Goal: Task Accomplishment & Management: Use online tool/utility

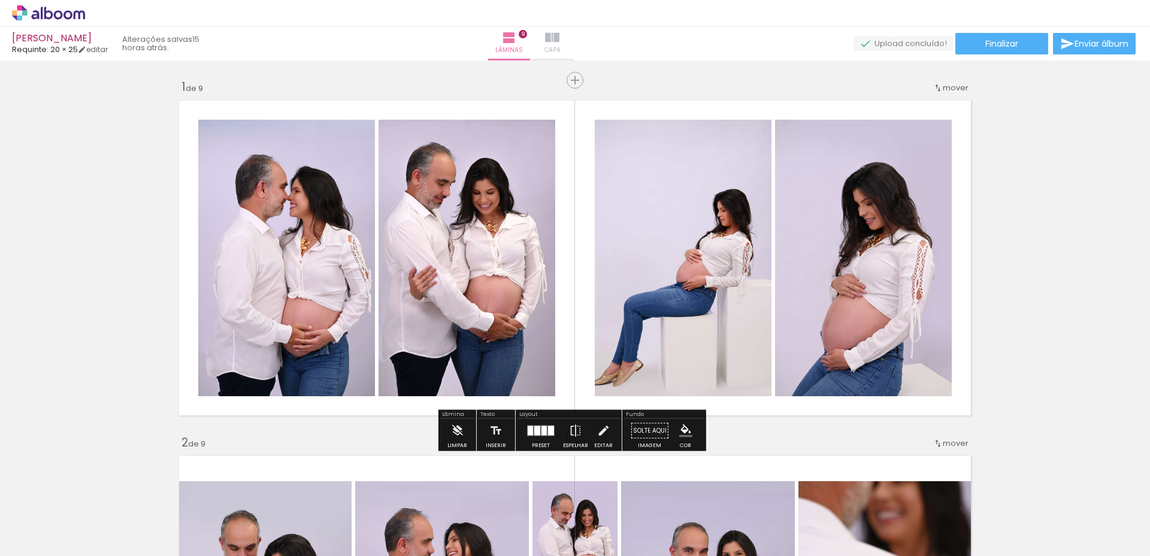
click at [573, 30] on paper-button "Capa" at bounding box center [552, 44] width 42 height 34
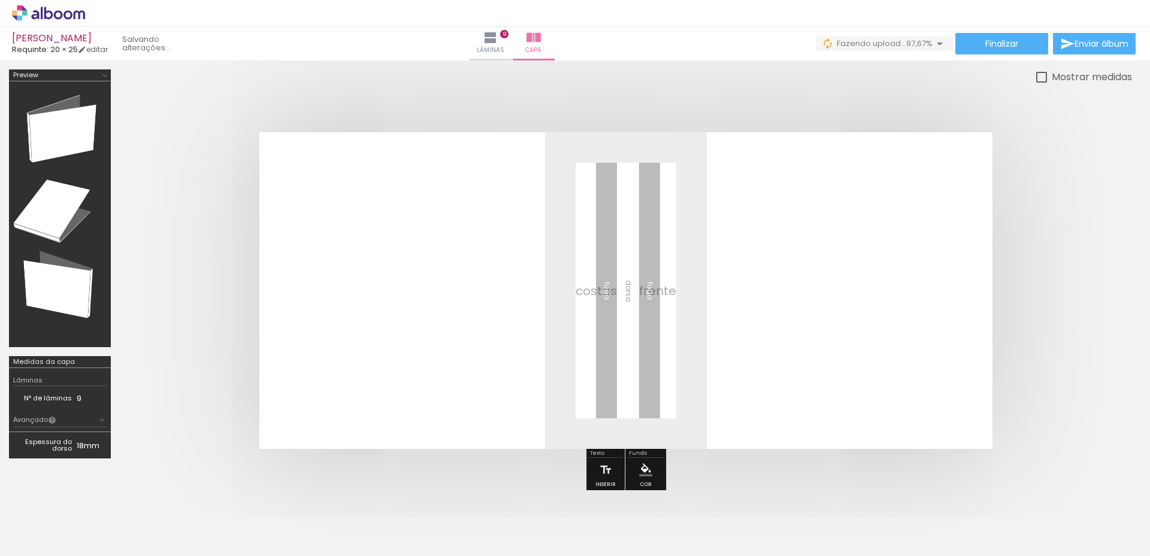
scroll to position [0, 1775]
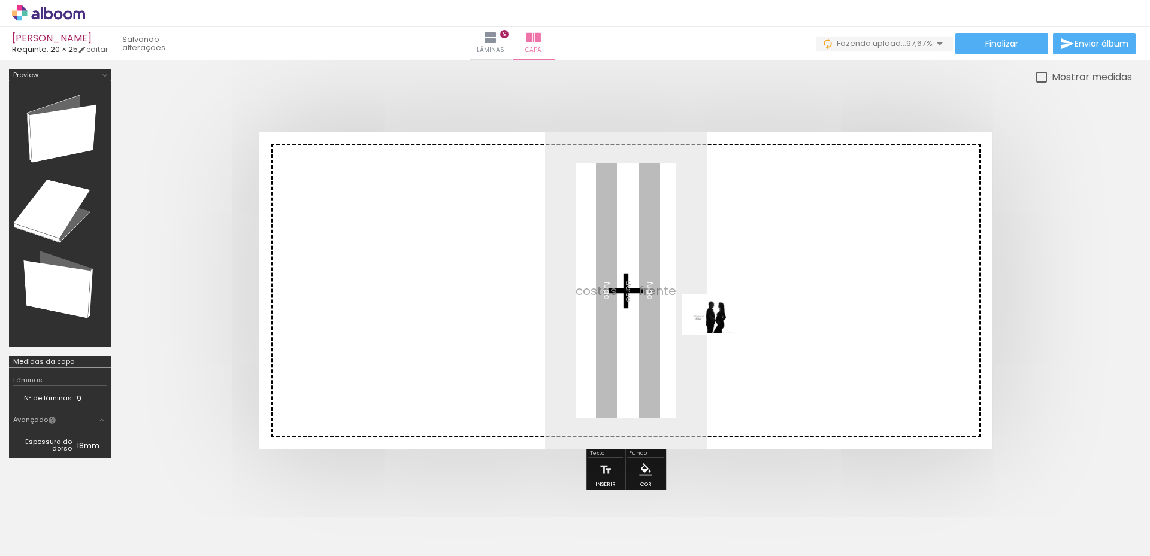
drag, startPoint x: 427, startPoint y: 525, endPoint x: 719, endPoint y: 331, distance: 350.3
click at [719, 331] on quentale-workspace at bounding box center [575, 278] width 1150 height 556
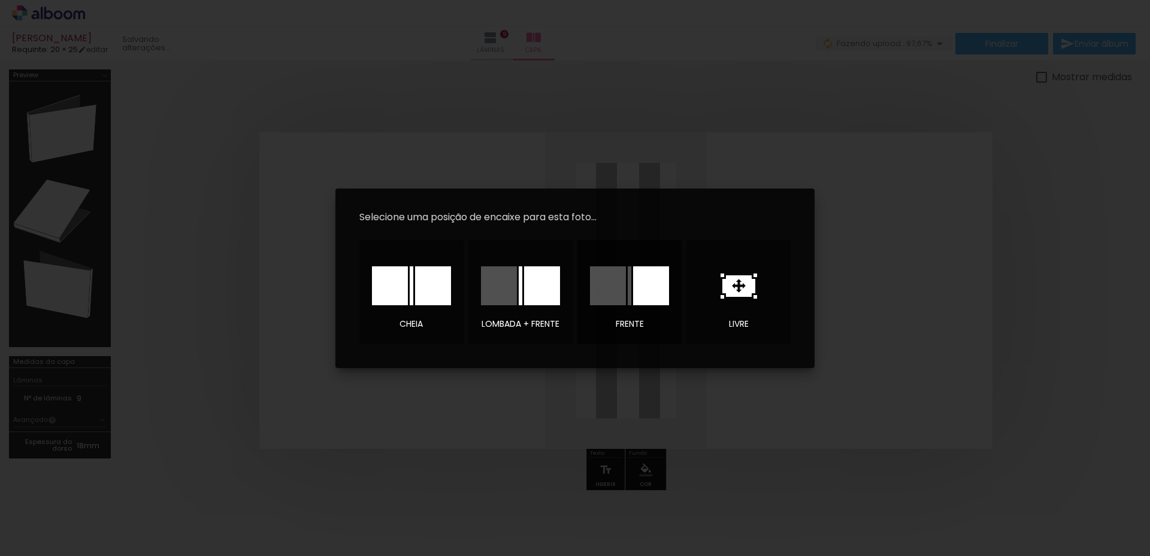
click at [647, 289] on div at bounding box center [651, 286] width 36 height 39
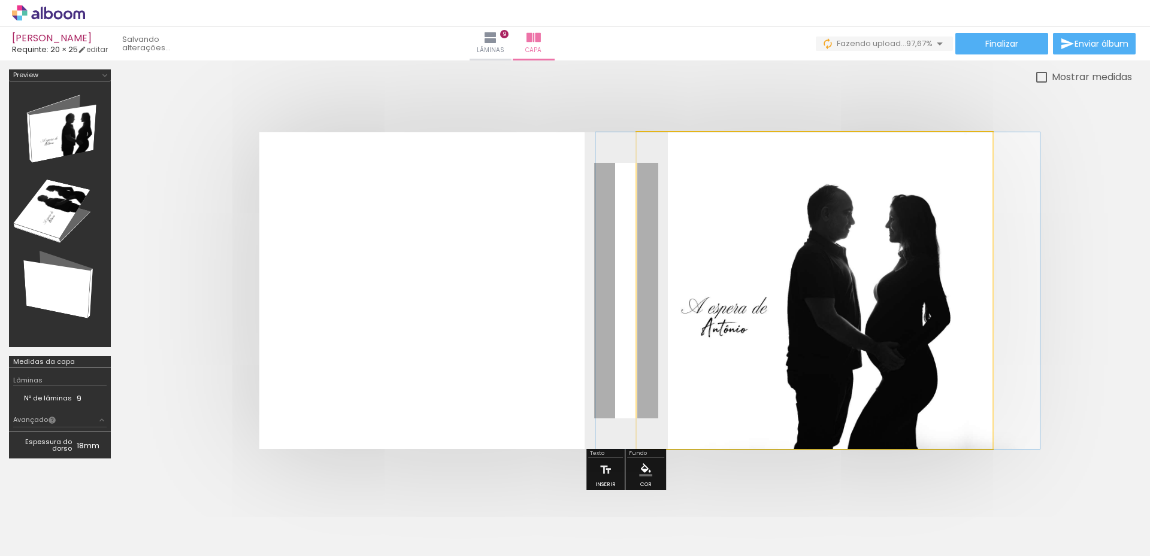
drag, startPoint x: 853, startPoint y: 305, endPoint x: 857, endPoint y: 293, distance: 13.1
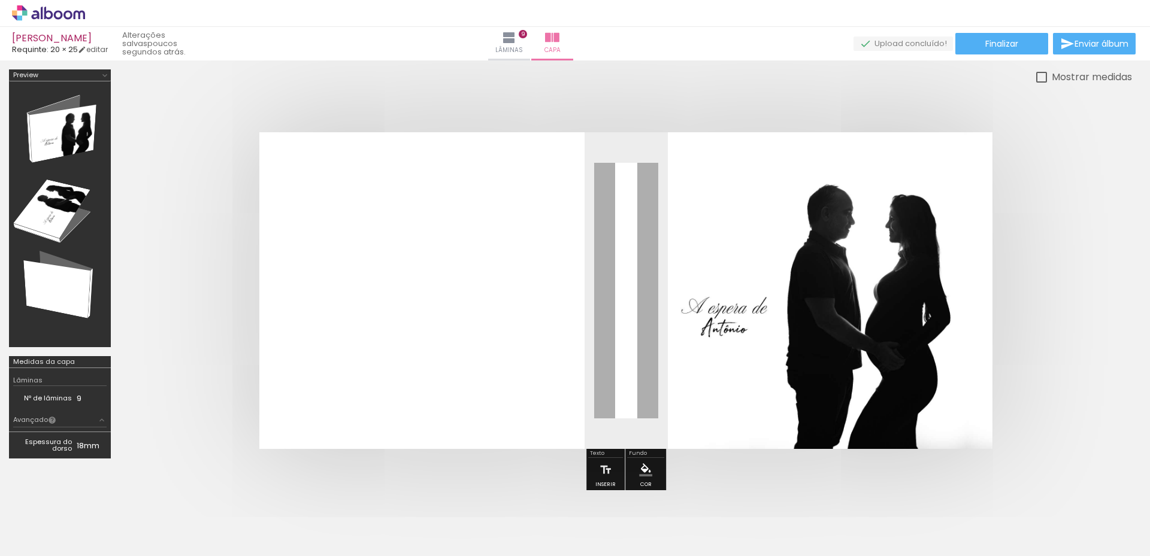
click at [1040, 276] on quentale-cover at bounding box center [626, 290] width 916 height 317
click at [992, 46] on span "Finalizar" at bounding box center [1001, 44] width 33 height 8
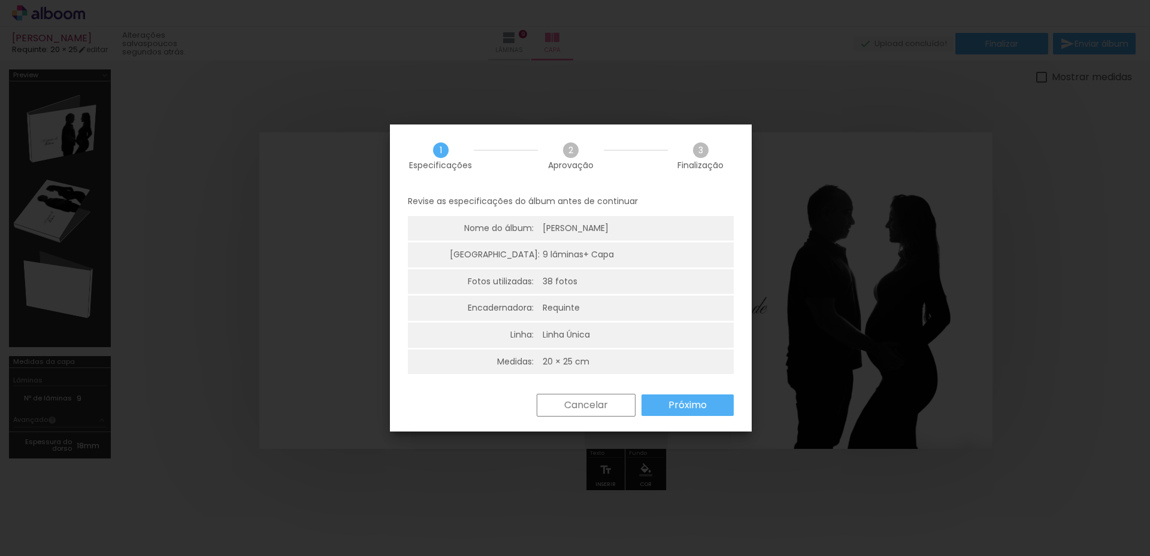
click at [0, 0] on slot "Próximo" at bounding box center [0, 0] width 0 height 0
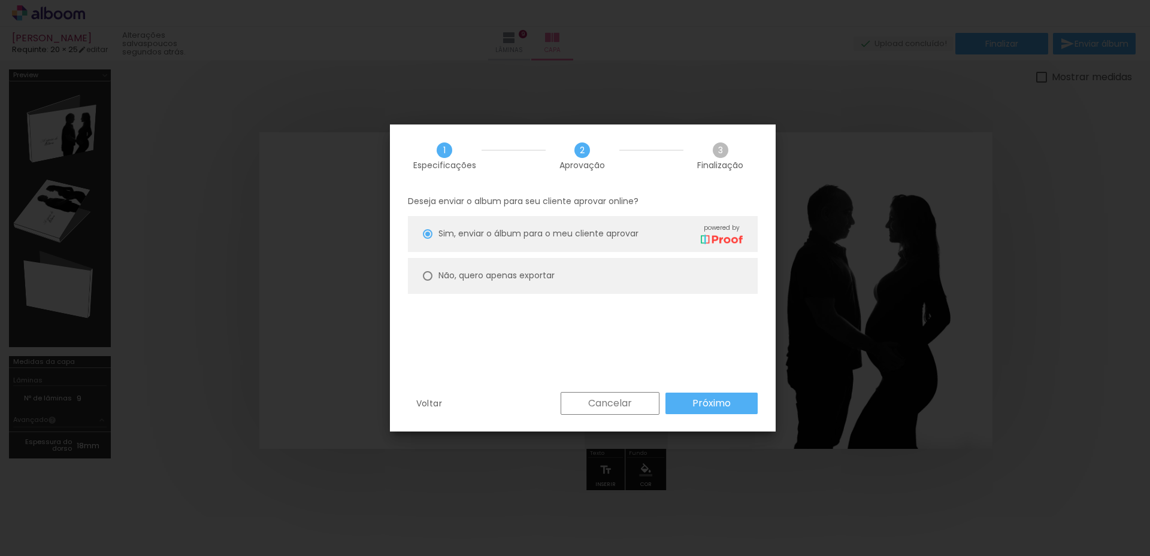
click at [0, 0] on slot "Próximo" at bounding box center [0, 0] width 0 height 0
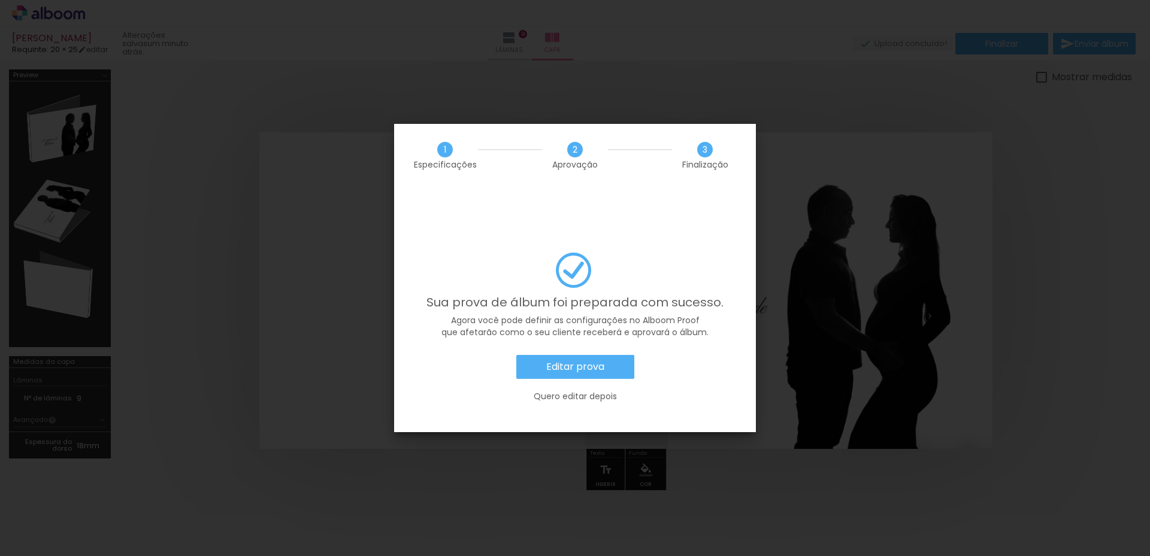
click at [0, 0] on slot "Editar prova" at bounding box center [0, 0] width 0 height 0
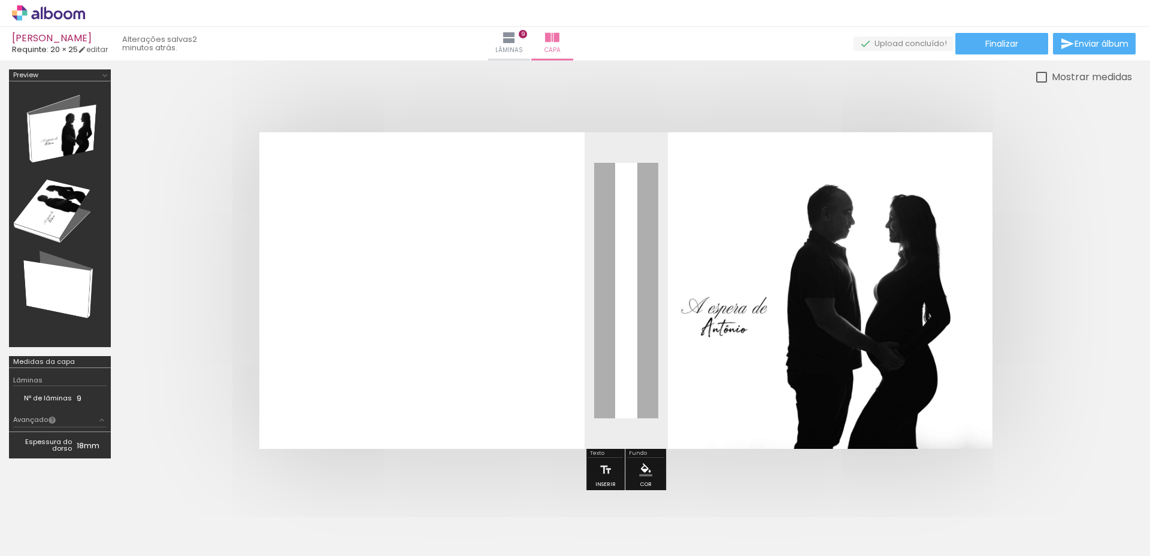
scroll to position [0, 1775]
click at [59, 14] on icon at bounding box center [48, 13] width 73 height 16
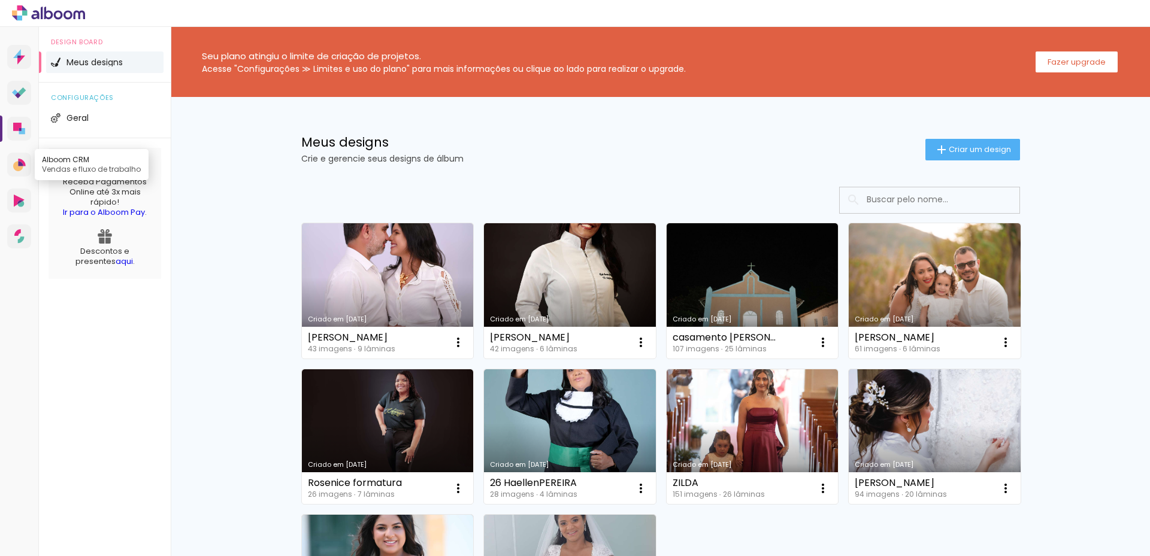
click at [12, 163] on link "Alboom CRM Vendas e fluxo de trabalho" at bounding box center [19, 165] width 24 height 24
click at [20, 101] on link "Proof Sistema de seleção e venda de fotos" at bounding box center [19, 93] width 24 height 24
